Goal: Information Seeking & Learning: Find specific page/section

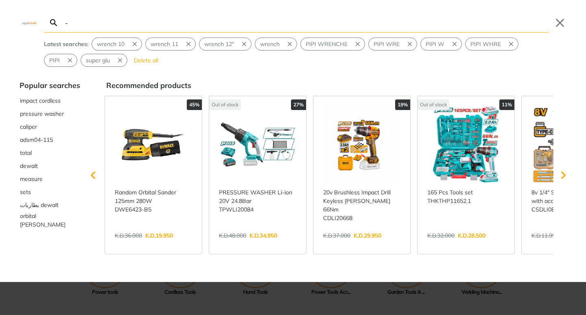
type input "-"
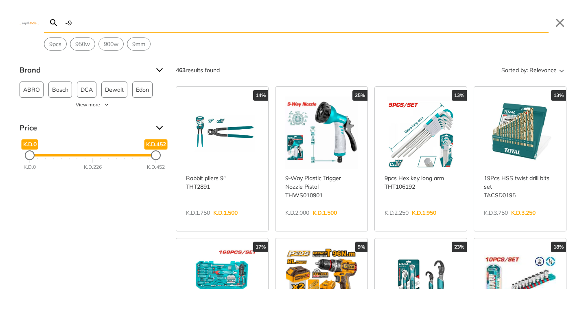
type input "-"
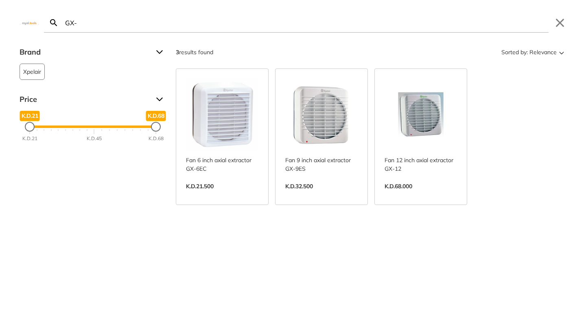
type input "GX-"
click at [305, 195] on link "View more →" at bounding box center [321, 195] width 72 height 0
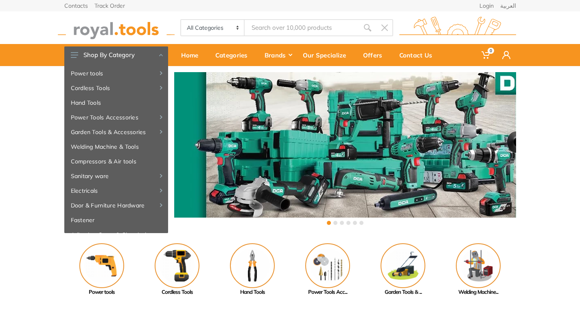
type input "GX-"
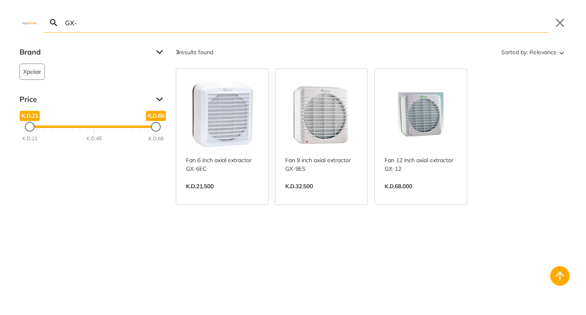
click at [257, 249] on div "3 results found Sorted by: Relevance Fan 6 inch axial extractor GX-6EC Single a…" at bounding box center [371, 186] width 391 height 281
click at [252, 218] on div "3 results found Sorted by: Relevance Fan 6 inch axial extractor GX-6EC Single a…" at bounding box center [371, 186] width 391 height 281
click at [332, 221] on div "3 results found Sorted by: Relevance Fan 6 inch axial extractor GX-6EC Single a…" at bounding box center [371, 186] width 391 height 281
drag, startPoint x: 417, startPoint y: 214, endPoint x: 351, endPoint y: 227, distance: 66.8
click at [417, 214] on div "3 results found Sorted by: Relevance Fan 6 inch axial extractor GX-6EC Single a…" at bounding box center [371, 186] width 391 height 281
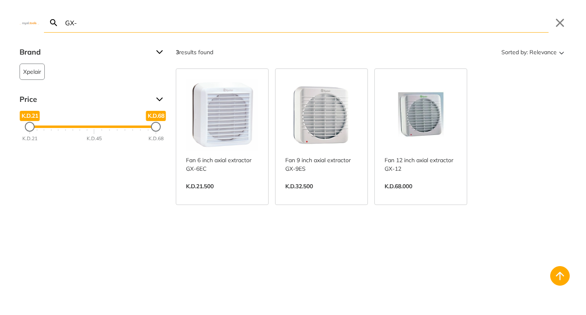
drag, startPoint x: 336, startPoint y: 227, endPoint x: 278, endPoint y: 226, distance: 58.3
click at [336, 227] on div "3 results found Sorted by: Relevance Fan 6 inch axial extractor GX-6EC Single a…" at bounding box center [371, 186] width 391 height 281
drag, startPoint x: 227, startPoint y: 218, endPoint x: 296, endPoint y: 184, distance: 76.5
click at [231, 214] on div "3 results found Sorted by: Relevance Fan 6 inch axial extractor GX-6EC Single a…" at bounding box center [371, 186] width 391 height 281
click at [315, 195] on link "View more →" at bounding box center [321, 195] width 72 height 0
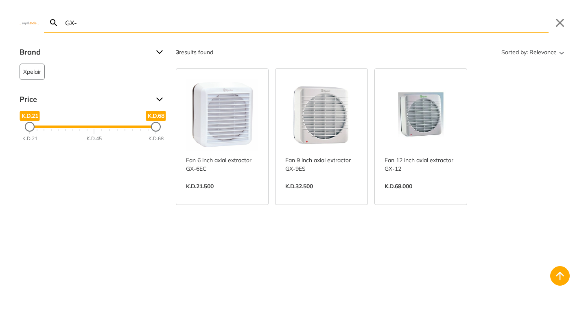
click at [413, 195] on link "View more →" at bounding box center [421, 195] width 72 height 0
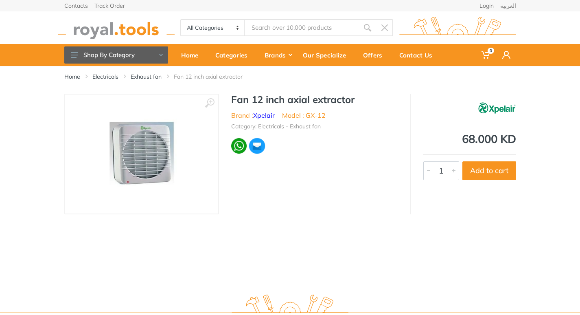
type input "GX-"
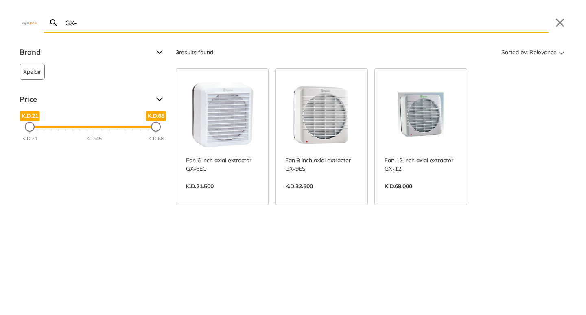
drag, startPoint x: 285, startPoint y: 39, endPoint x: 281, endPoint y: 27, distance: 12.8
click at [281, 27] on input "GX-" at bounding box center [306, 22] width 485 height 19
click at [328, 195] on link "View more →" at bounding box center [321, 195] width 72 height 0
click at [281, 31] on input "GX-" at bounding box center [306, 22] width 485 height 19
click at [408, 195] on link "View more →" at bounding box center [421, 195] width 72 height 0
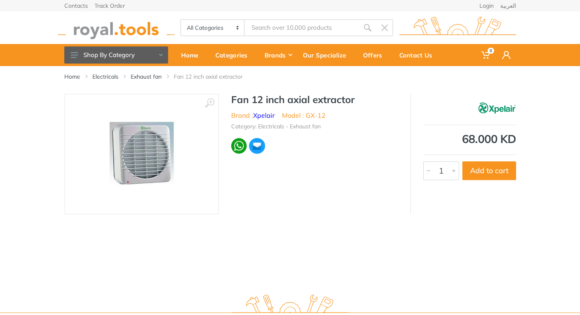
type input "GX-"
